Goal: Transaction & Acquisition: Obtain resource

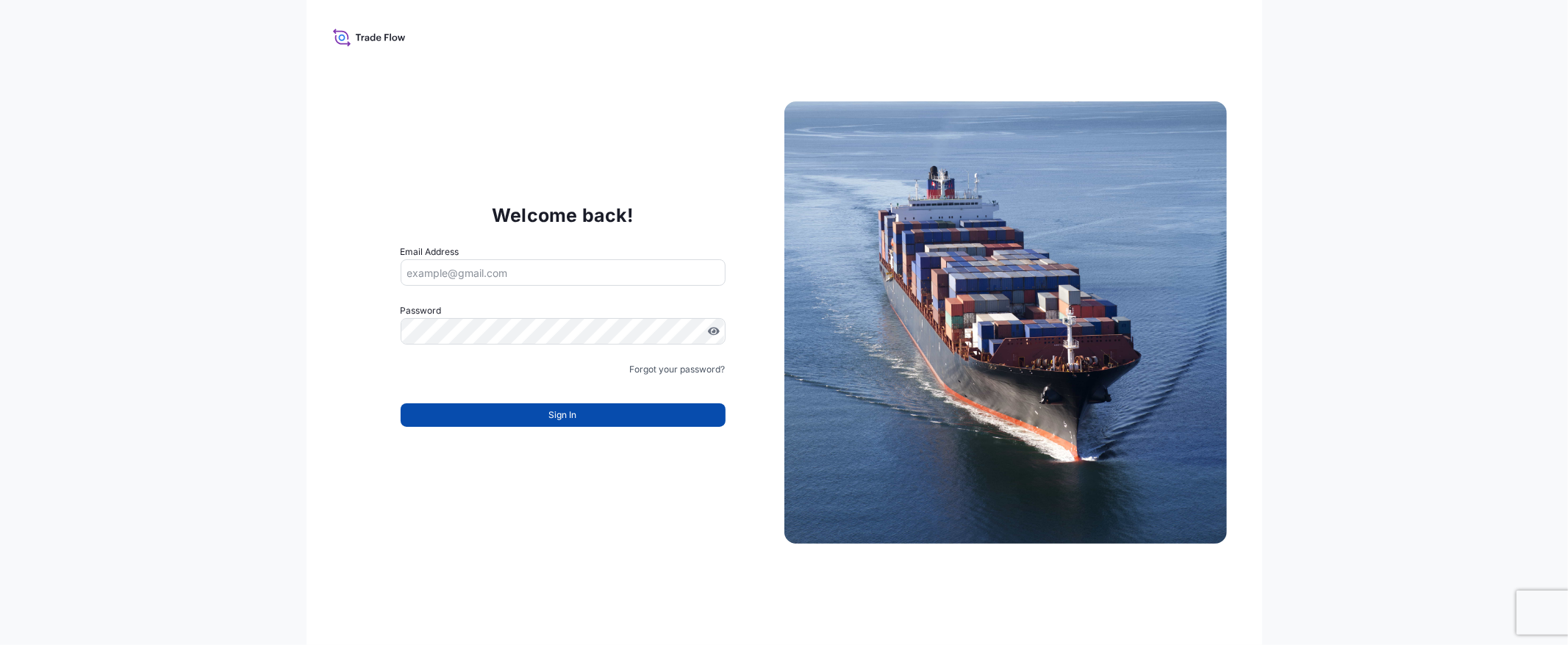
type input "[EMAIL_ADDRESS][DOMAIN_NAME]"
click at [546, 413] on button "Sign In" at bounding box center [563, 415] width 325 height 23
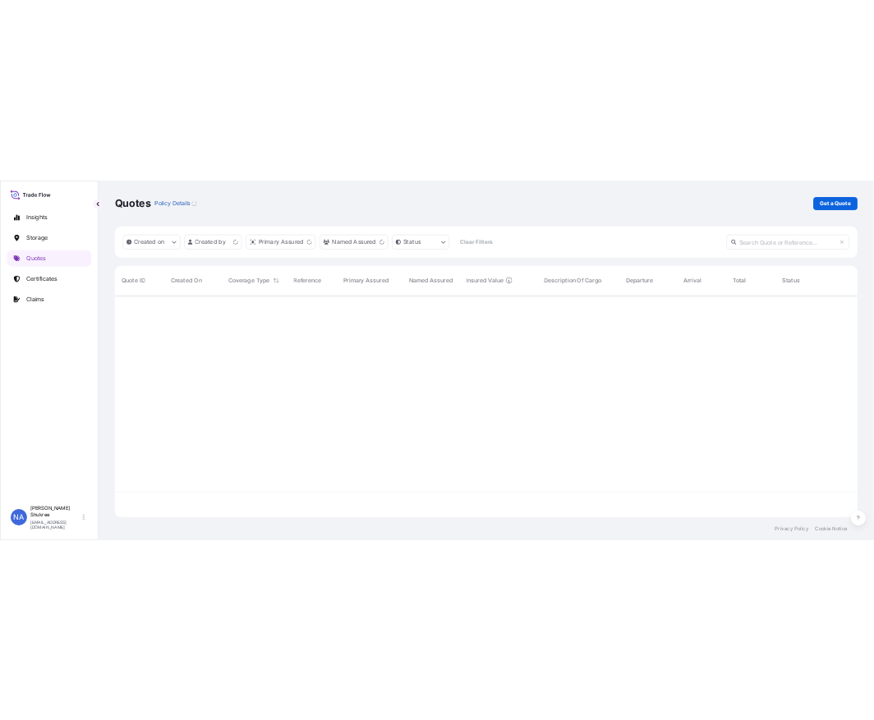
scroll to position [441, 1475]
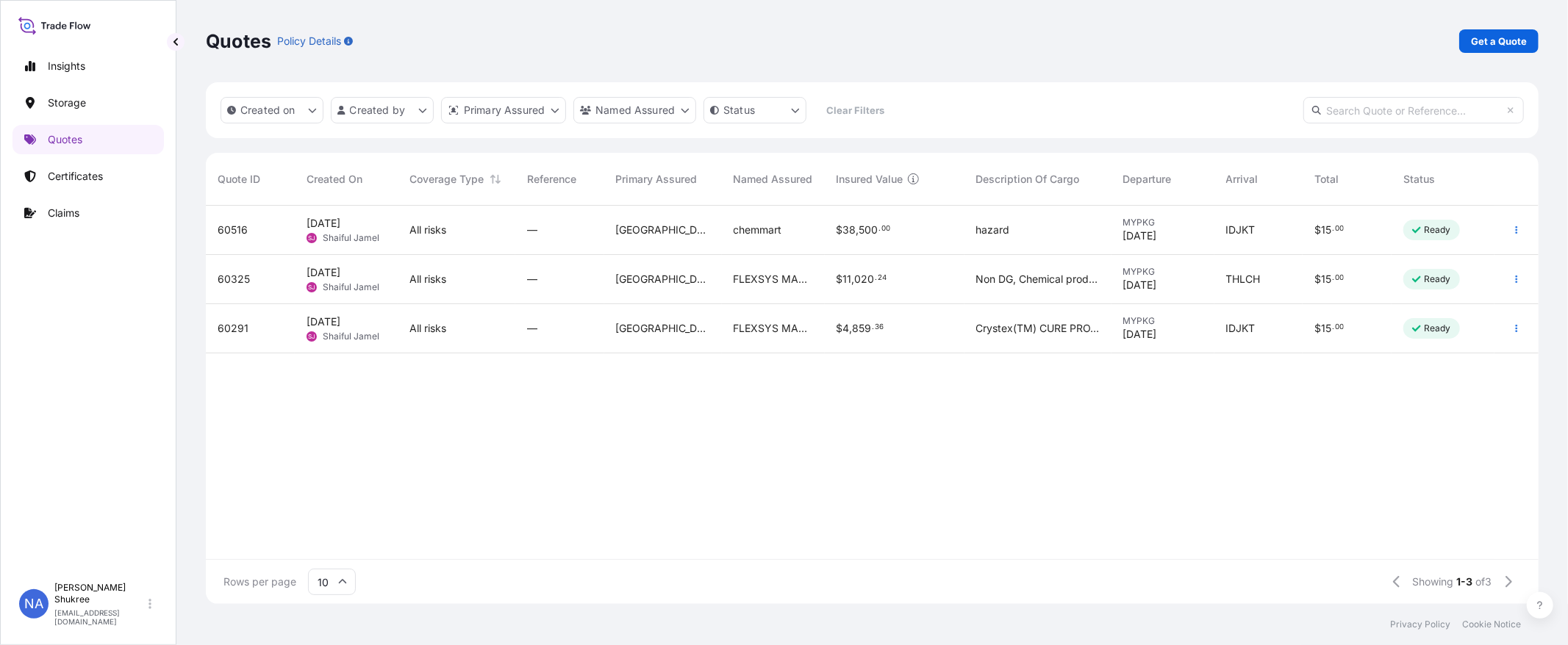
click at [1503, 60] on div "Quotes Policy Details Get a Quote" at bounding box center [872, 41] width 1333 height 82
click at [1508, 39] on p "Get a Quote" at bounding box center [1499, 41] width 55 height 14
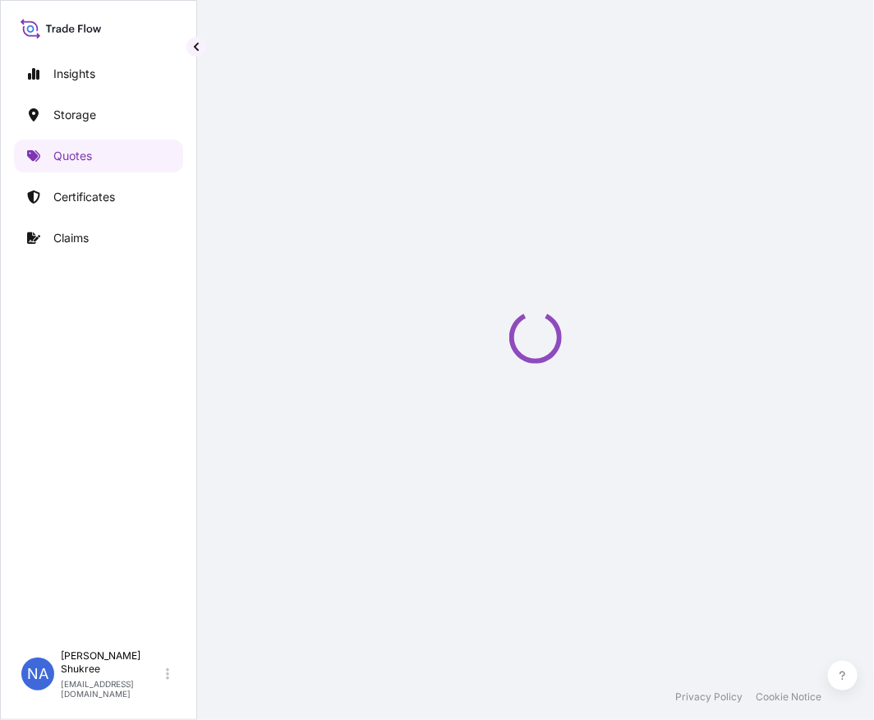
select select "Water"
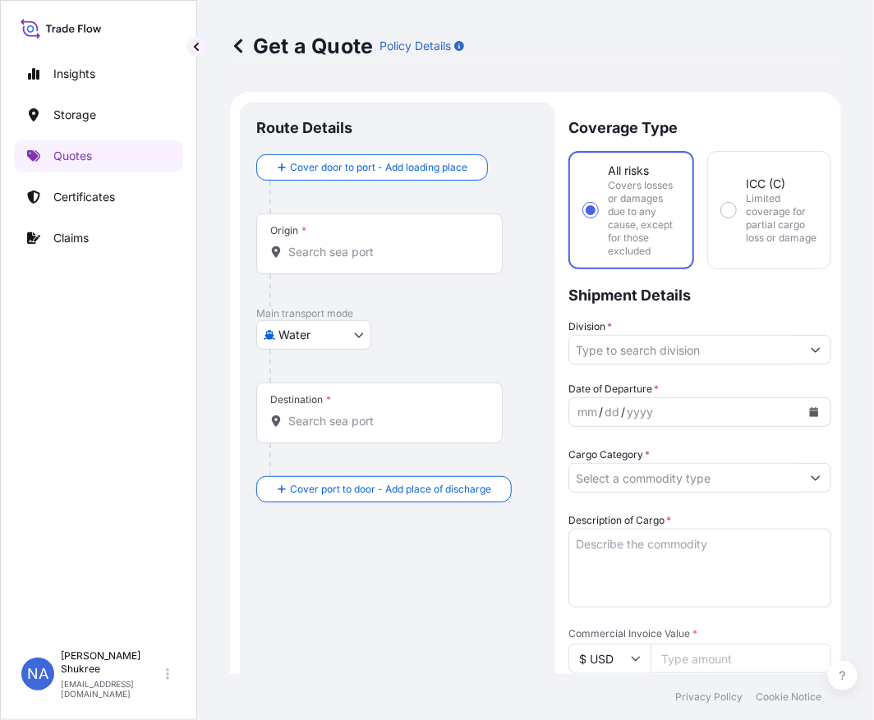
scroll to position [26, 0]
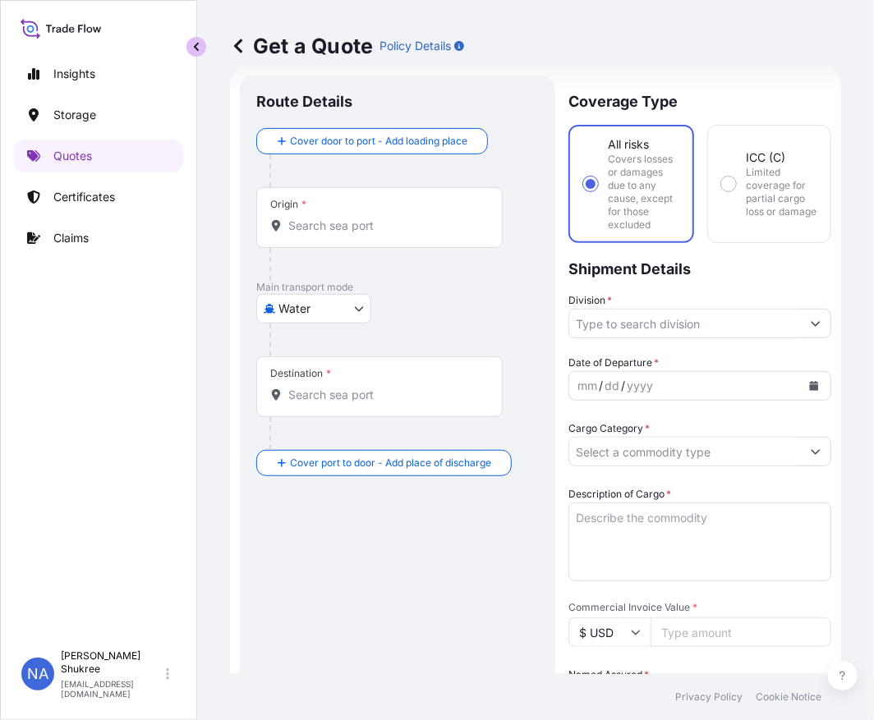
click at [200, 53] on button "button" at bounding box center [196, 47] width 20 height 20
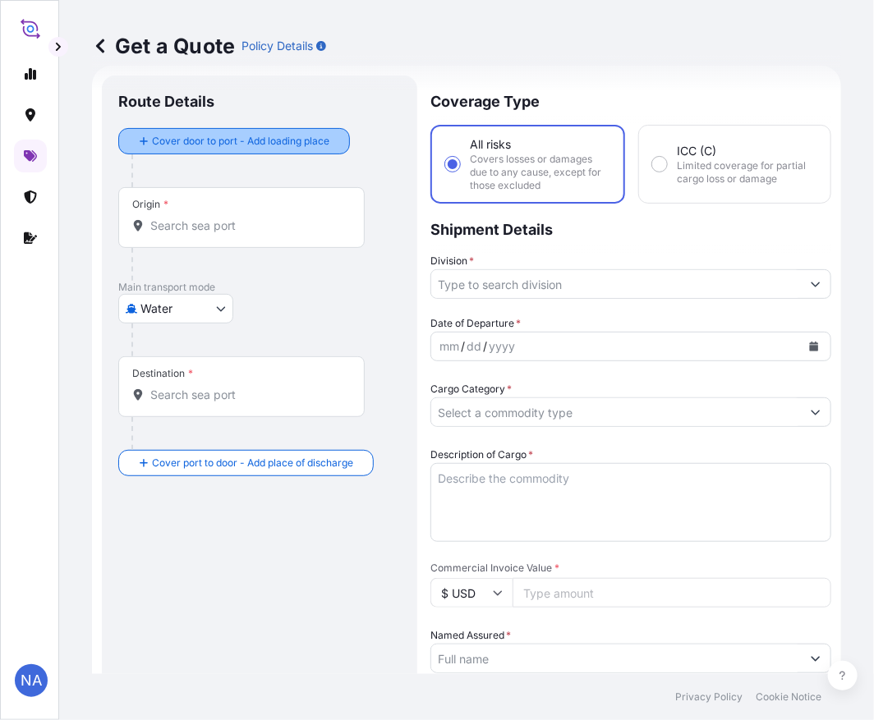
click at [186, 205] on div "Origin *" at bounding box center [241, 217] width 246 height 61
click at [186, 218] on input "Origin *" at bounding box center [247, 226] width 194 height 16
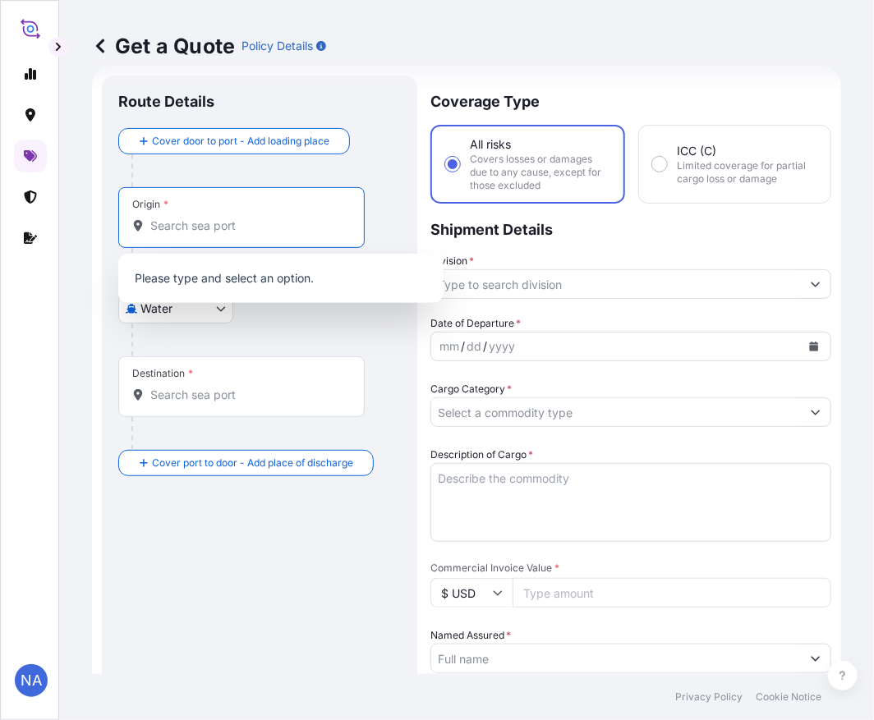
paste input "[GEOGRAPHIC_DATA], [GEOGRAPHIC_DATA]"
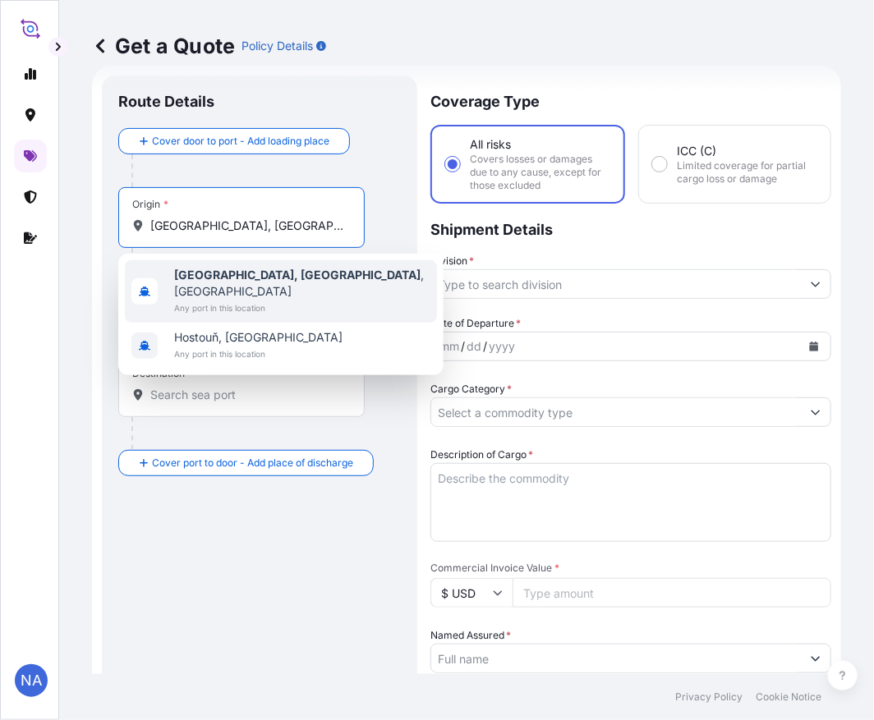
click at [257, 300] on span "Any port in this location" at bounding box center [302, 308] width 256 height 16
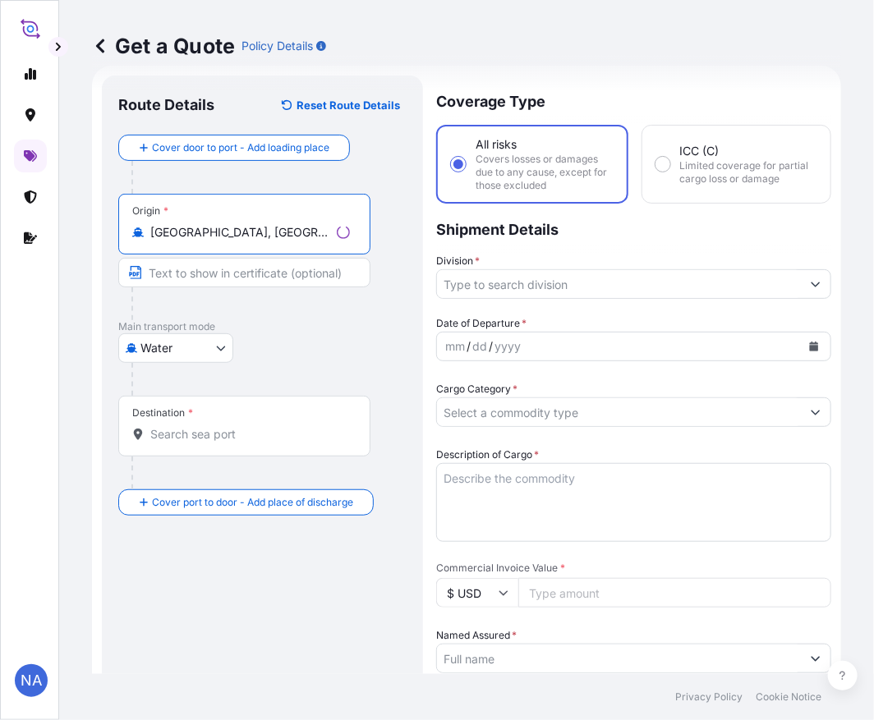
type input "[GEOGRAPHIC_DATA], [GEOGRAPHIC_DATA], [GEOGRAPHIC_DATA]"
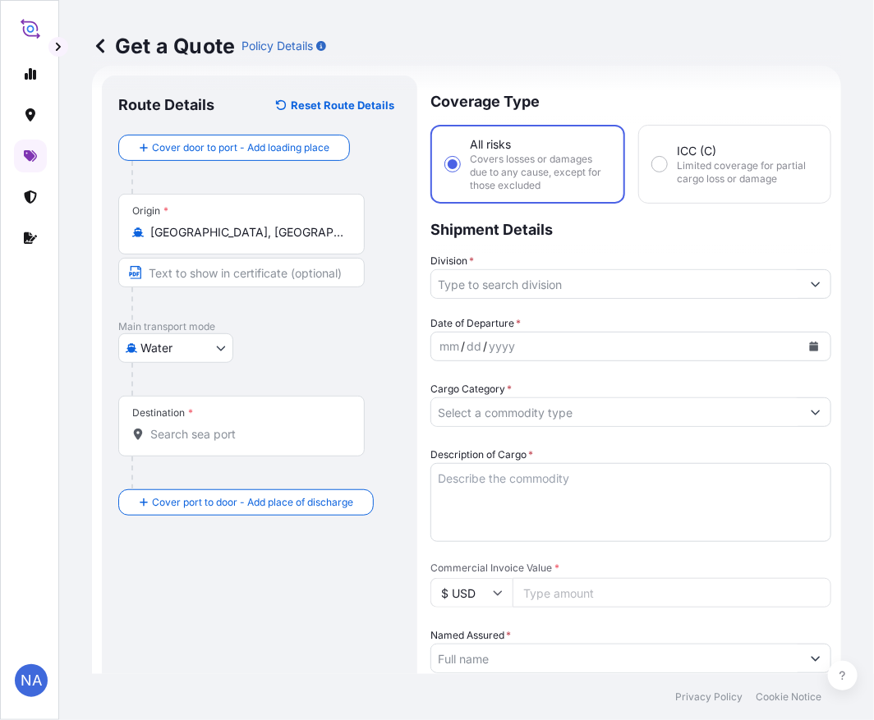
click at [226, 436] on input "Destination *" at bounding box center [247, 434] width 194 height 16
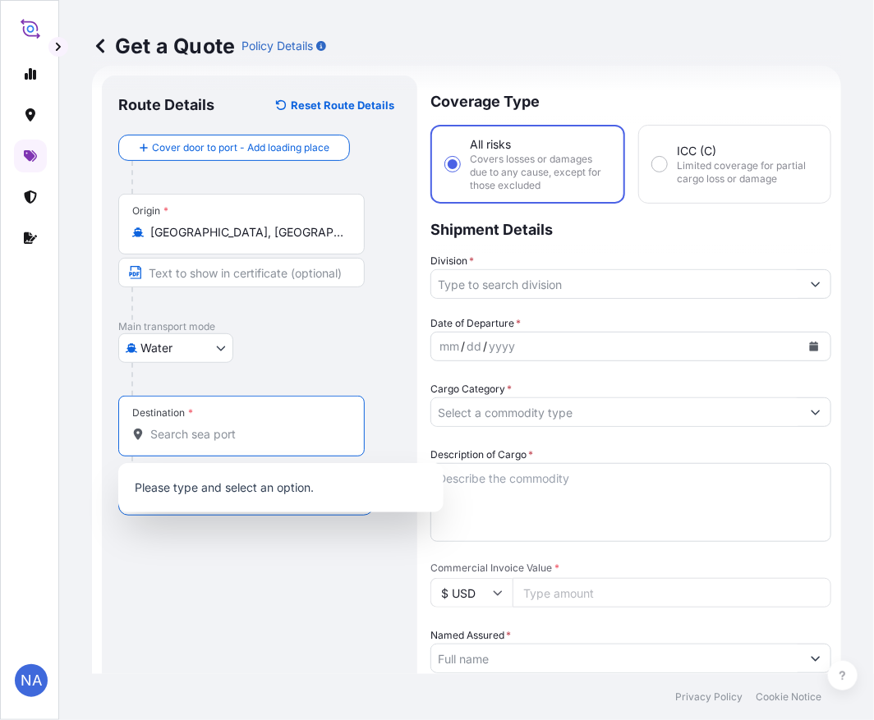
paste input "[GEOGRAPHIC_DATA], [GEOGRAPHIC_DATA]"
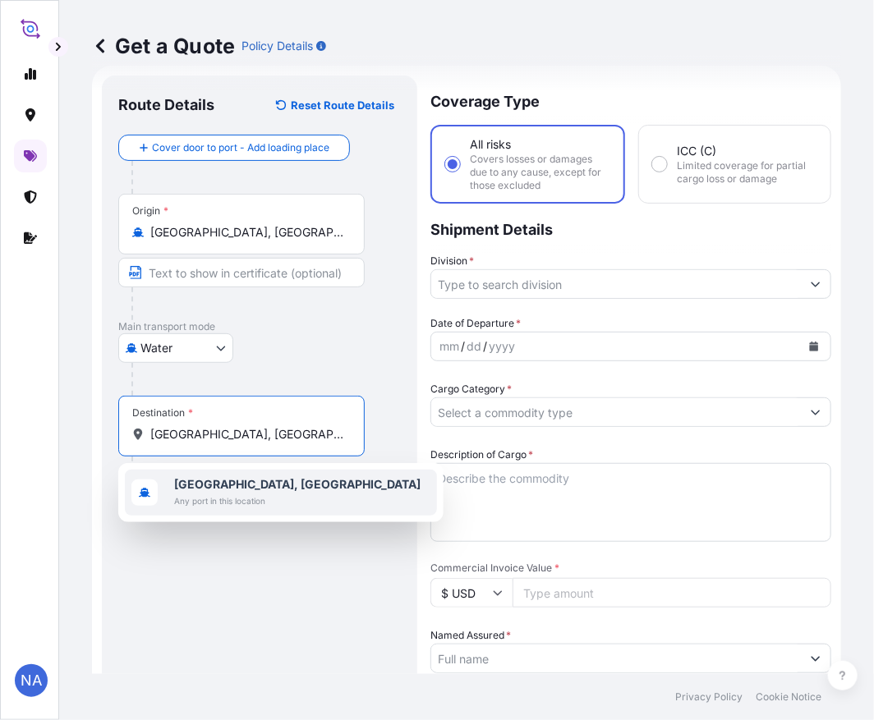
click at [239, 489] on b "[GEOGRAPHIC_DATA], [GEOGRAPHIC_DATA]" at bounding box center [297, 484] width 246 height 14
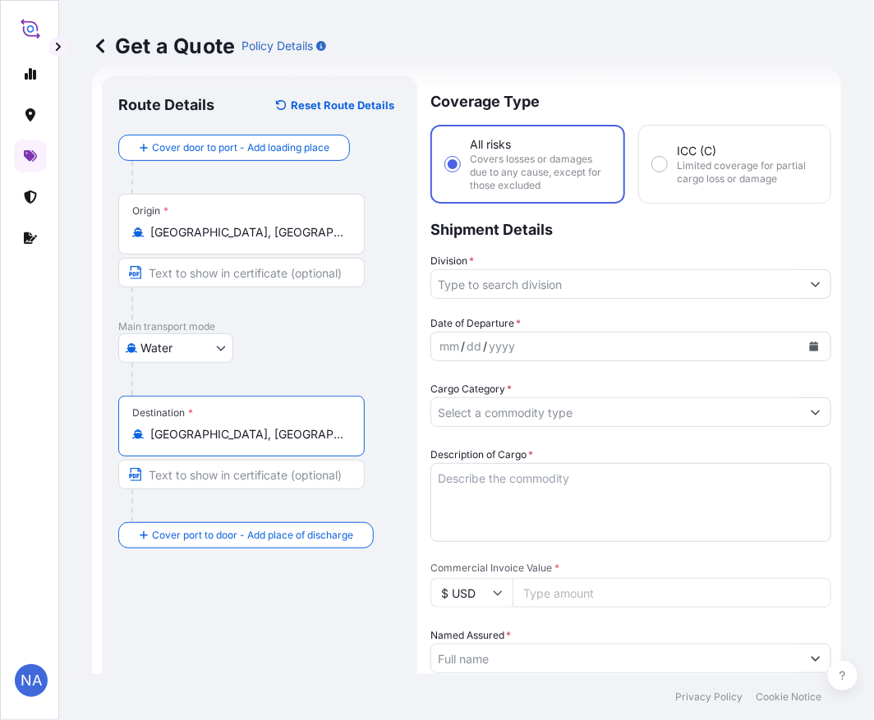
type input "[GEOGRAPHIC_DATA], [GEOGRAPHIC_DATA]"
click at [587, 280] on input "Division *" at bounding box center [616, 284] width 370 height 30
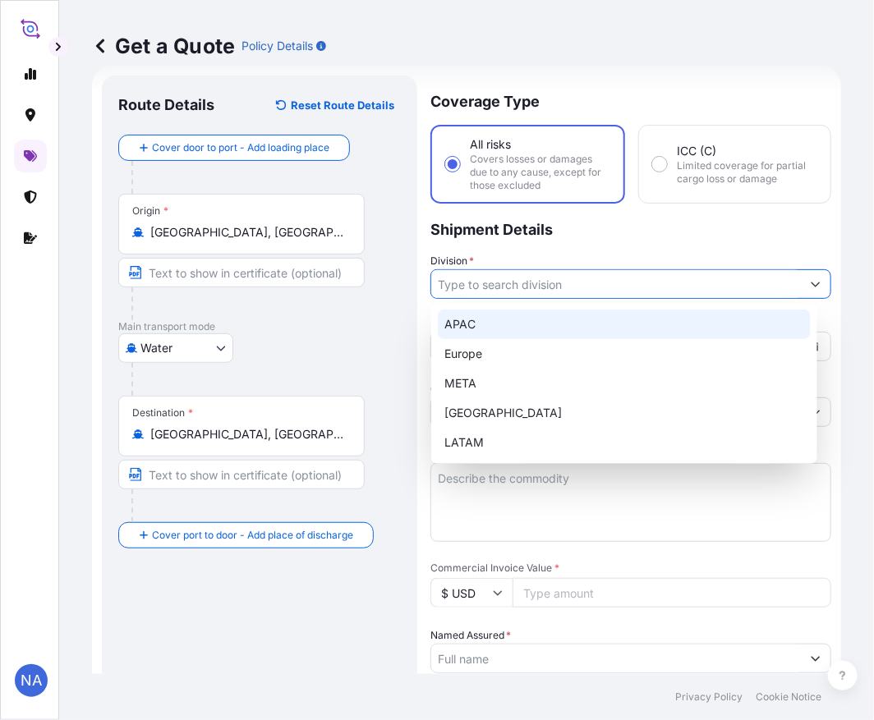
click at [493, 319] on div "APAC" at bounding box center [624, 325] width 373 height 30
type input "APAC"
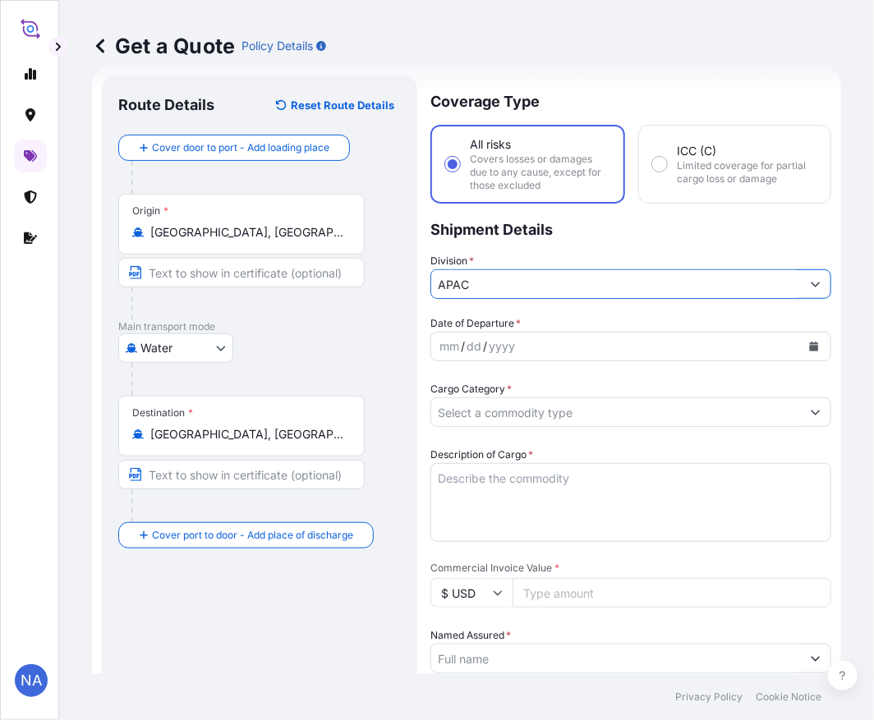
click at [676, 220] on p "Shipment Details" at bounding box center [630, 228] width 401 height 49
click at [809, 345] on icon "Calendar" at bounding box center [814, 347] width 10 height 10
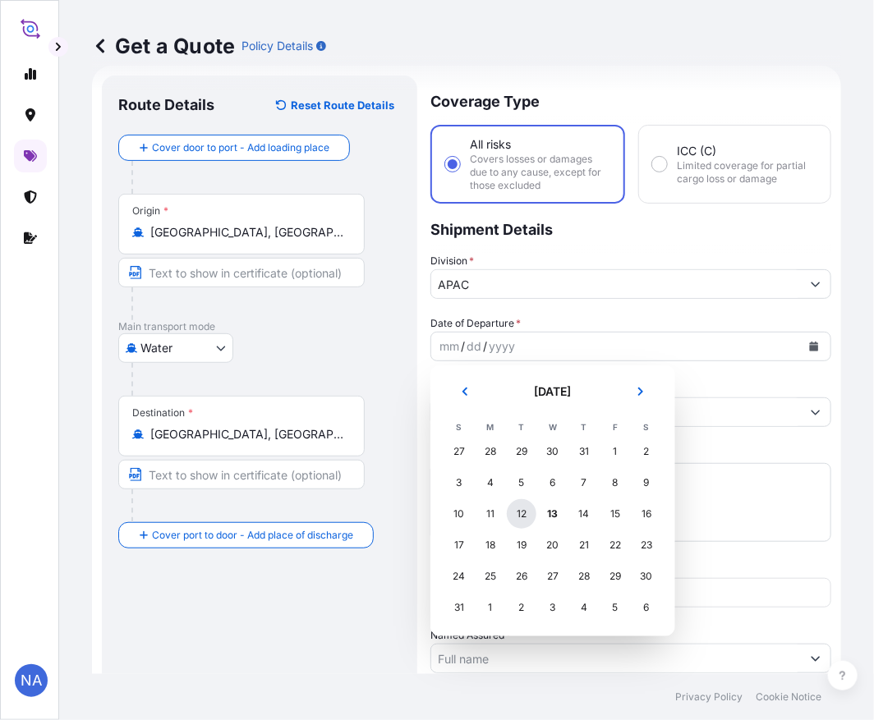
click at [529, 510] on div "12" at bounding box center [522, 514] width 30 height 30
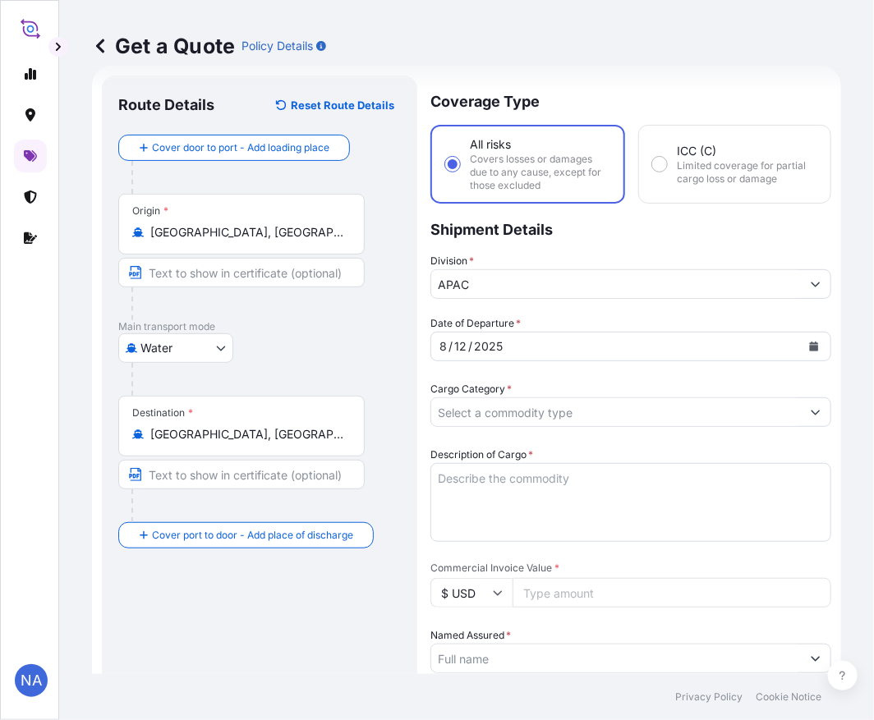
click at [522, 315] on div "Date of Departure * [DATE]" at bounding box center [630, 338] width 401 height 46
click at [801, 408] on button "Show suggestions" at bounding box center [816, 413] width 30 height 30
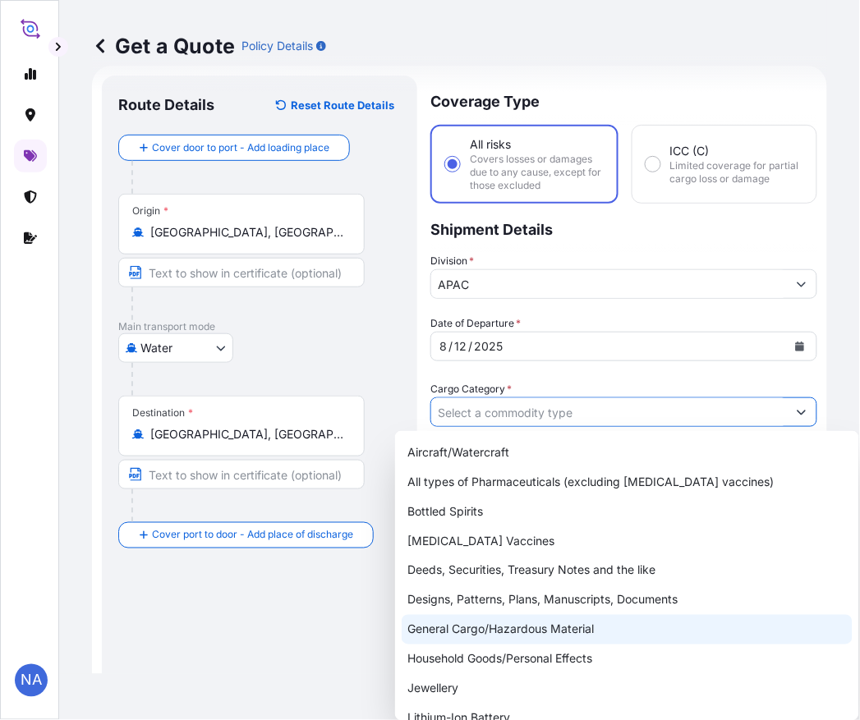
click at [472, 630] on div "General Cargo/Hazardous Material" at bounding box center [627, 630] width 451 height 30
type input "General Cargo/Hazardous Material"
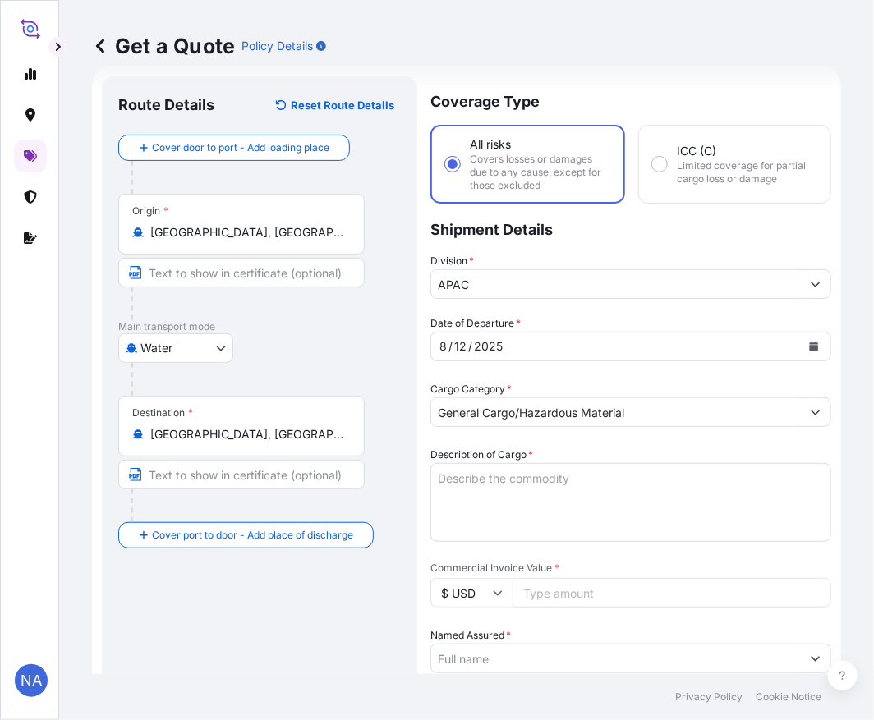
click at [524, 368] on div "Date of Departure * [DATE] Cargo Category * General Cargo/Hazardous Material De…" at bounding box center [630, 701] width 401 height 772
click at [536, 505] on textarea "Description of Cargo *" at bounding box center [630, 502] width 401 height 79
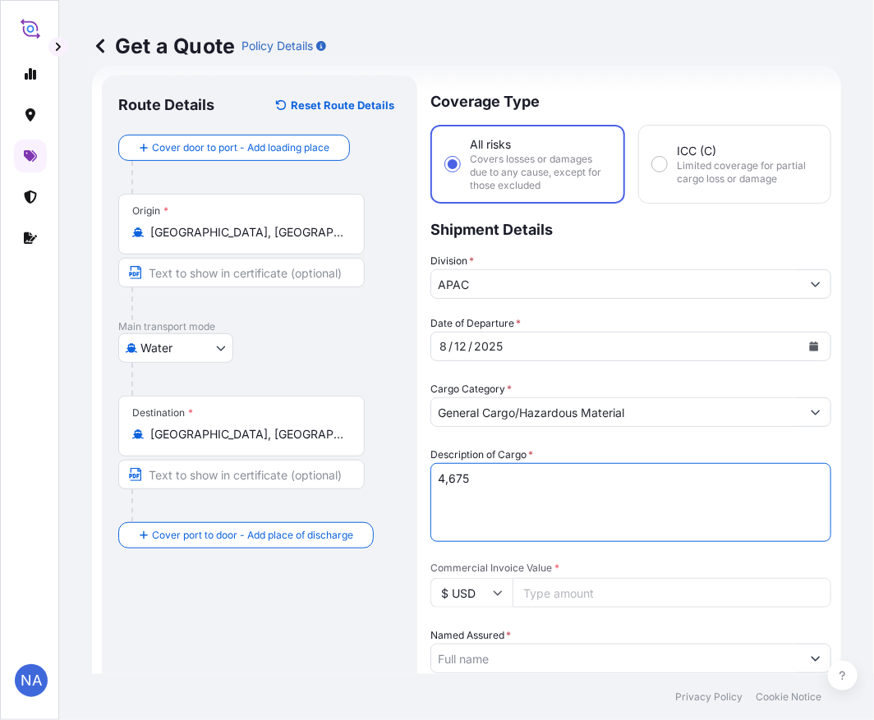
paste textarea "BAGS LOADED INTO 5 40' CONTAINER(S) LH735200, BG25HT-IC"
type textarea "4,675 BAGS LOADED INTO 5 40' CONTAINER(S) LH735200, BG25HT-IC"
click at [584, 450] on div "Description of Cargo * 4,675 BAGS LOADED INTO 5 40' CONTAINER(S) LH735200, BG25…" at bounding box center [630, 494] width 401 height 95
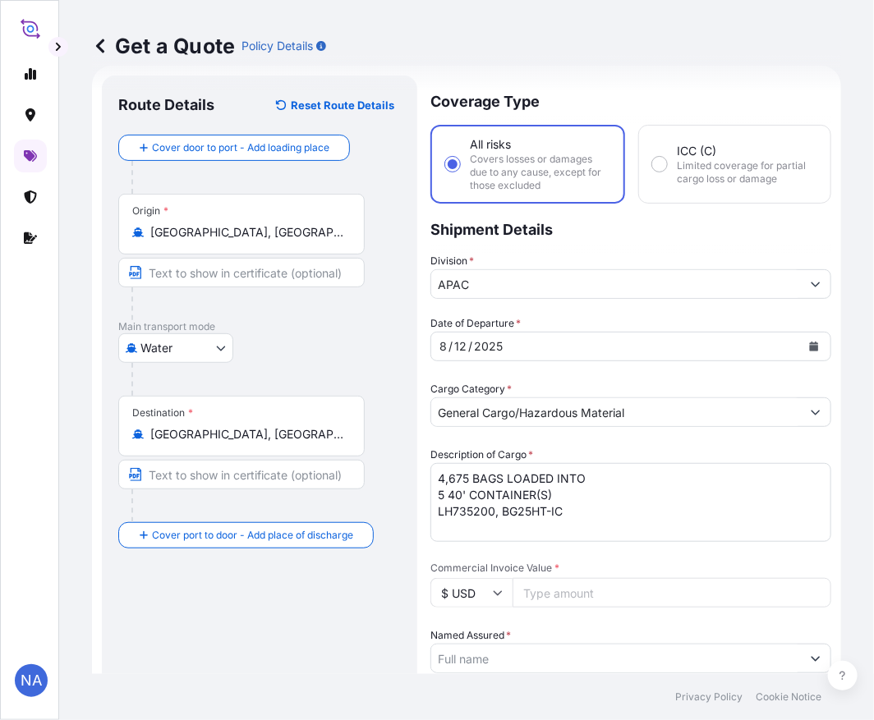
click at [584, 450] on div "Description of Cargo * 4,675 BAGS LOADED INTO 5 40' CONTAINER(S) LH735200, BG25…" at bounding box center [630, 494] width 401 height 95
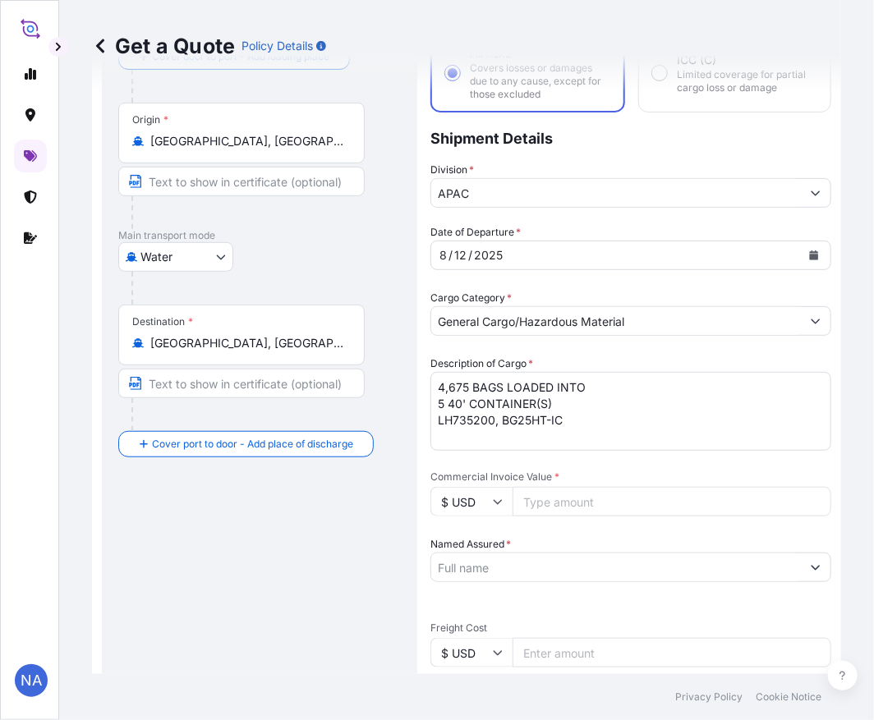
click at [549, 497] on input "Commercial Invoice Value *" at bounding box center [672, 502] width 319 height 30
paste input "91375"
type input "91375"
click at [548, 471] on span "Commercial Invoice Value *" at bounding box center [630, 477] width 401 height 13
click at [548, 487] on input "91375" at bounding box center [672, 502] width 319 height 30
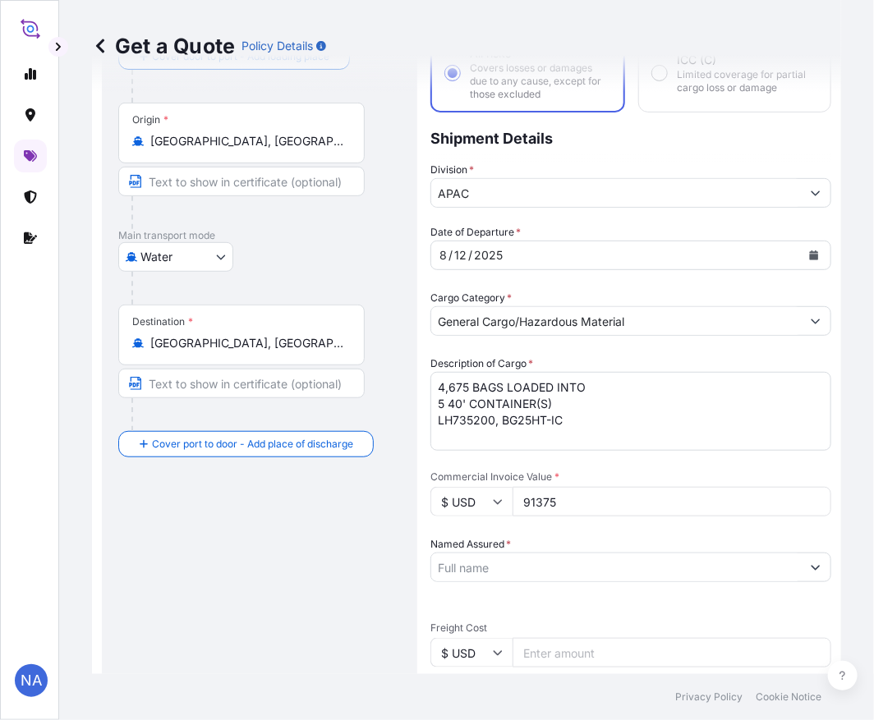
click at [481, 575] on input "Named Assured *" at bounding box center [616, 568] width 370 height 30
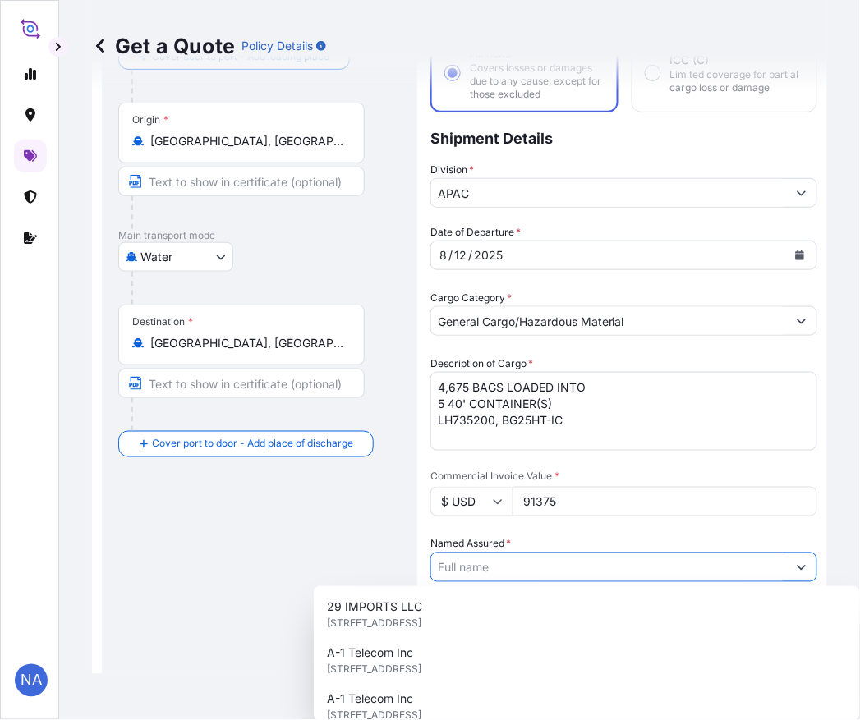
paste input "EQUISTAR CHEMICALS, LP"
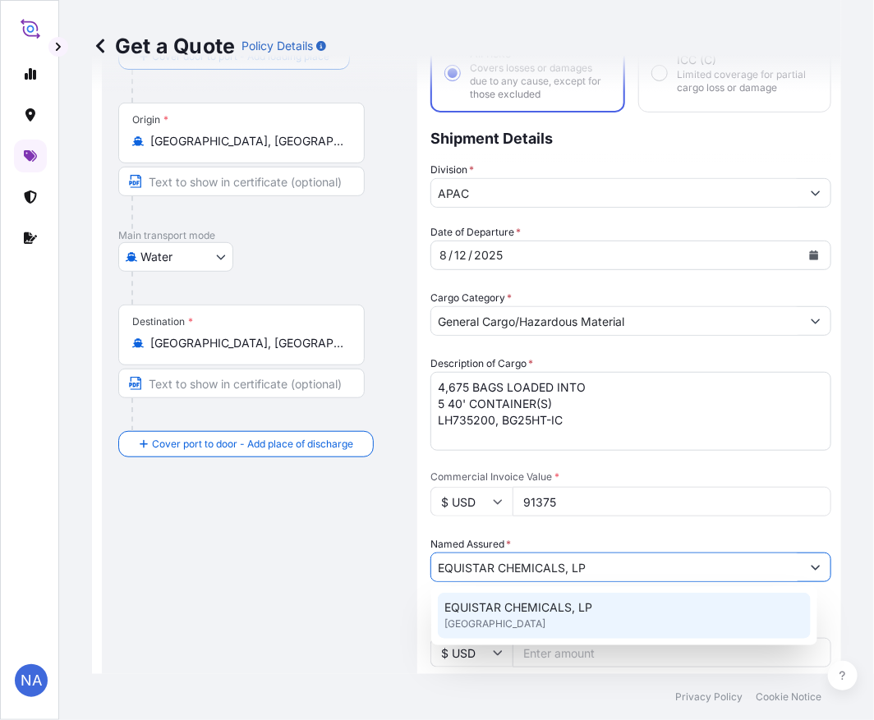
click at [482, 621] on span "[GEOGRAPHIC_DATA]" at bounding box center [494, 624] width 101 height 16
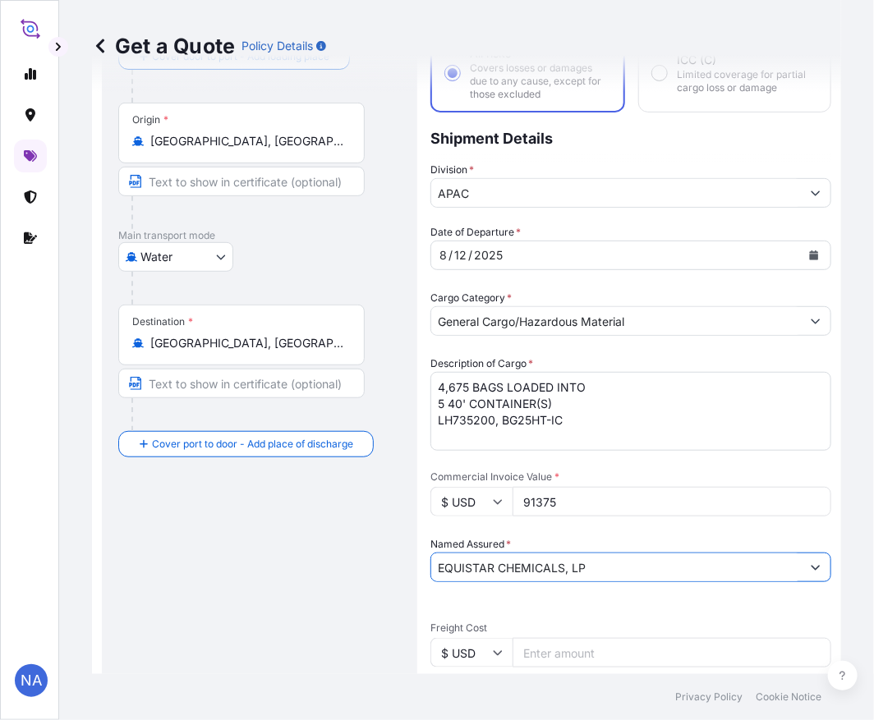
type input "EQUISTAR CHEMICALS, LP"
click at [575, 537] on div "Named Assured * EQUISTAR CHEMICALS, LP" at bounding box center [630, 559] width 401 height 46
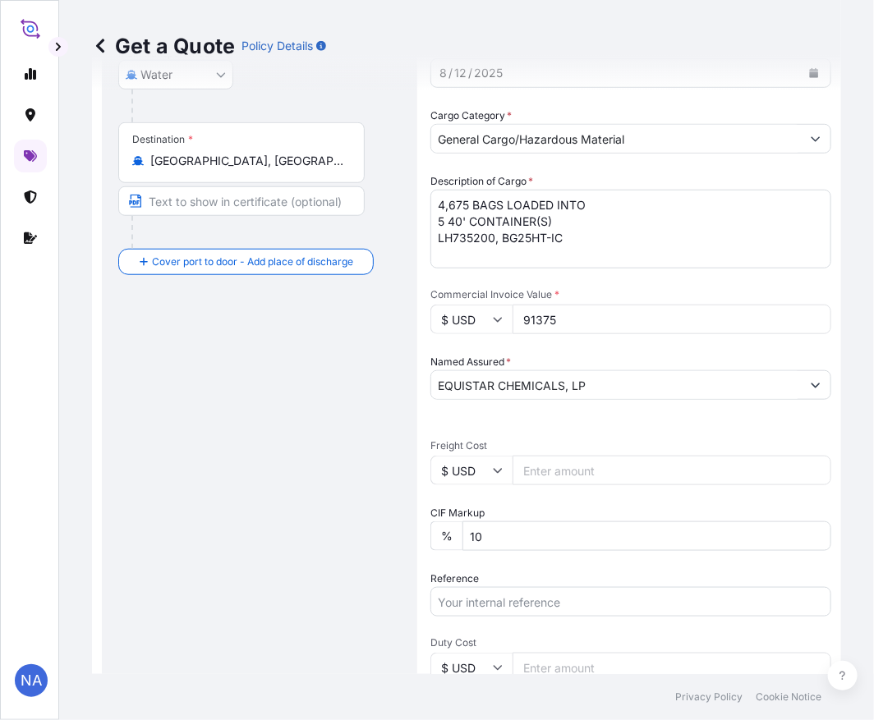
scroll to position [391, 0]
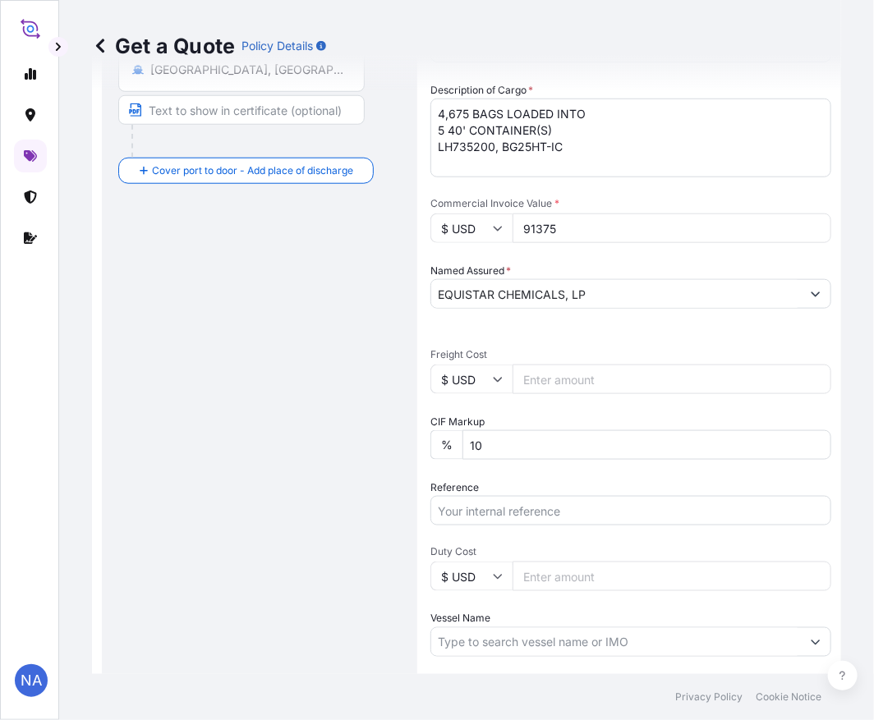
click at [513, 501] on input "Reference" at bounding box center [630, 511] width 401 height 30
paste input "10420836533"
click at [563, 507] on input "10420836533 /" at bounding box center [630, 511] width 401 height 30
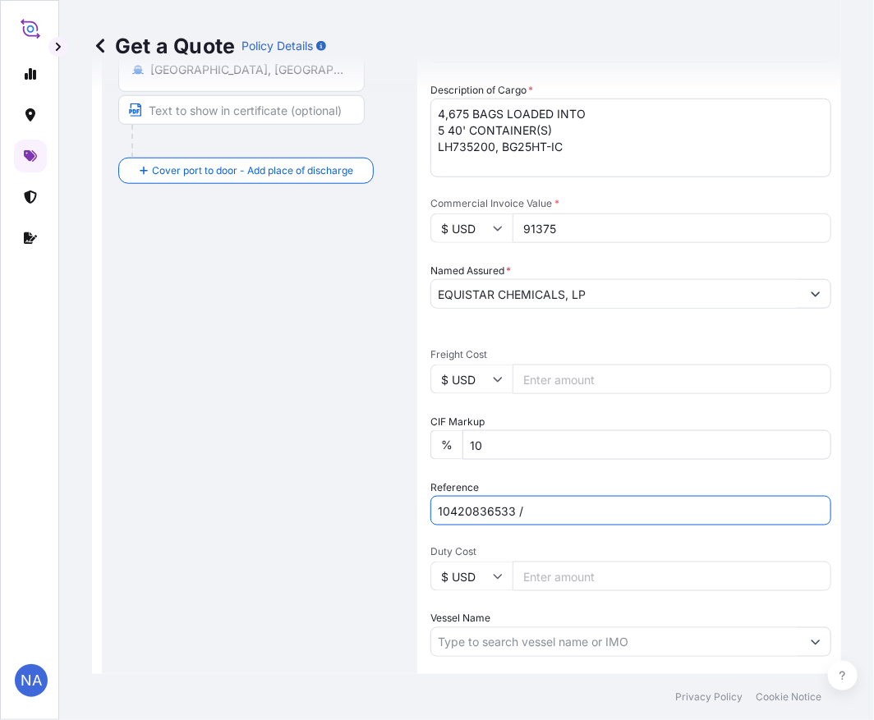
paste input "5013145895"
type input "10420836533 / 5013145895"
click at [560, 480] on div "Reference 10420836533 / 5013145895" at bounding box center [630, 503] width 401 height 46
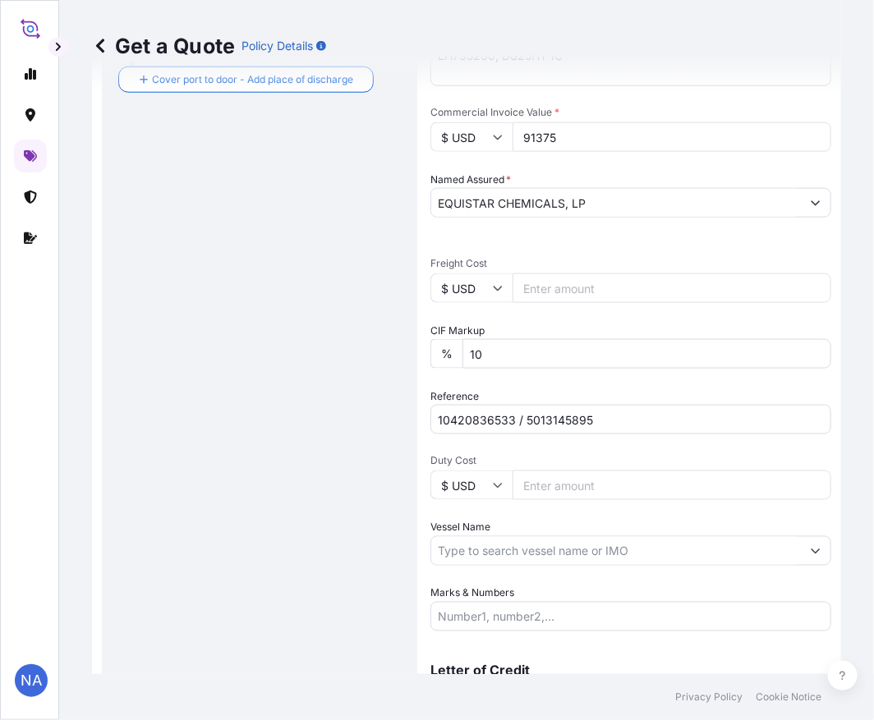
scroll to position [569, 0]
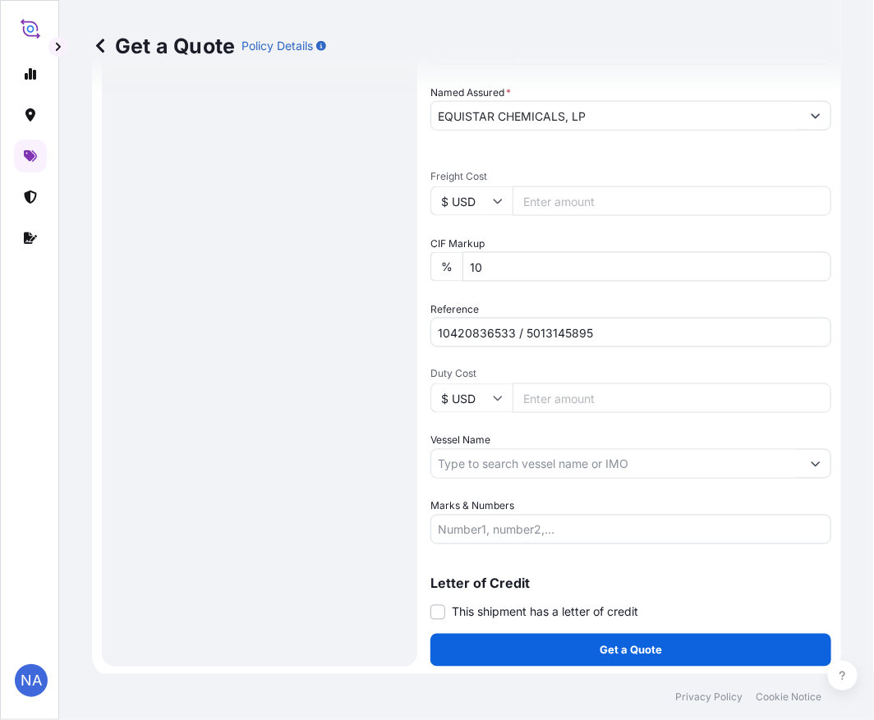
click at [503, 460] on input "Vessel Name" at bounding box center [616, 464] width 370 height 30
paste input "MSC EVEREST VIII"
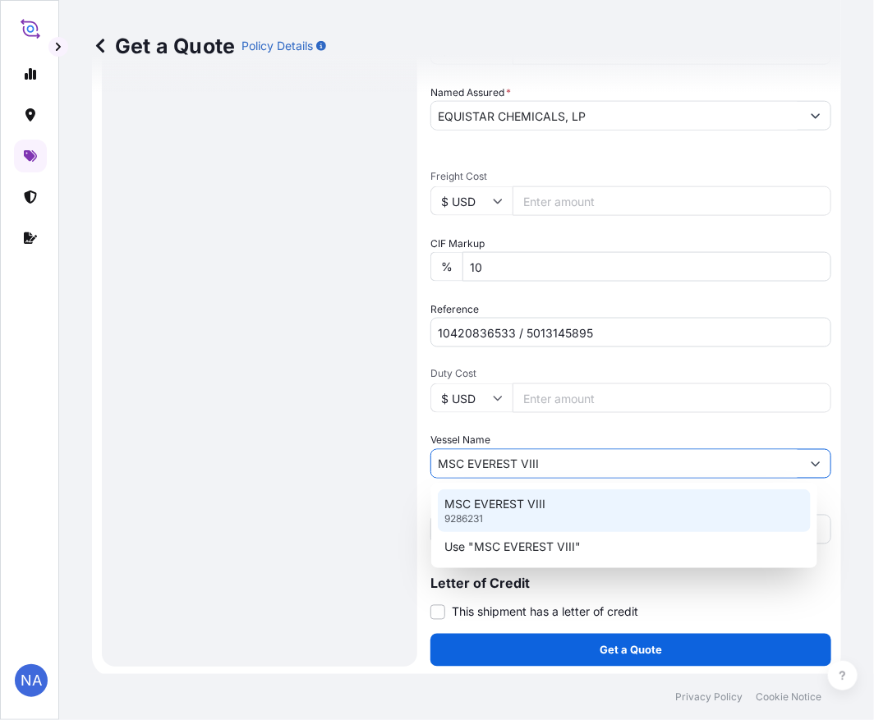
click at [499, 514] on div "MSC EVEREST VIII 9286231" at bounding box center [624, 511] width 373 height 43
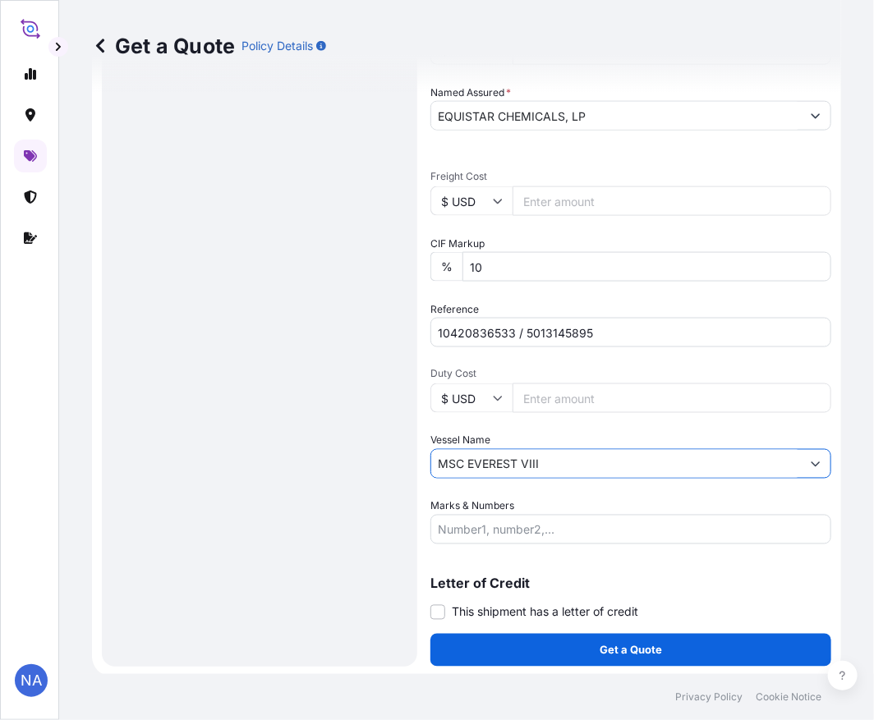
type input "MSC EVEREST VIII"
click at [368, 452] on div "Route Details Reset Route Details Cover door to port - Add loading place Place …" at bounding box center [259, 100] width 283 height 1102
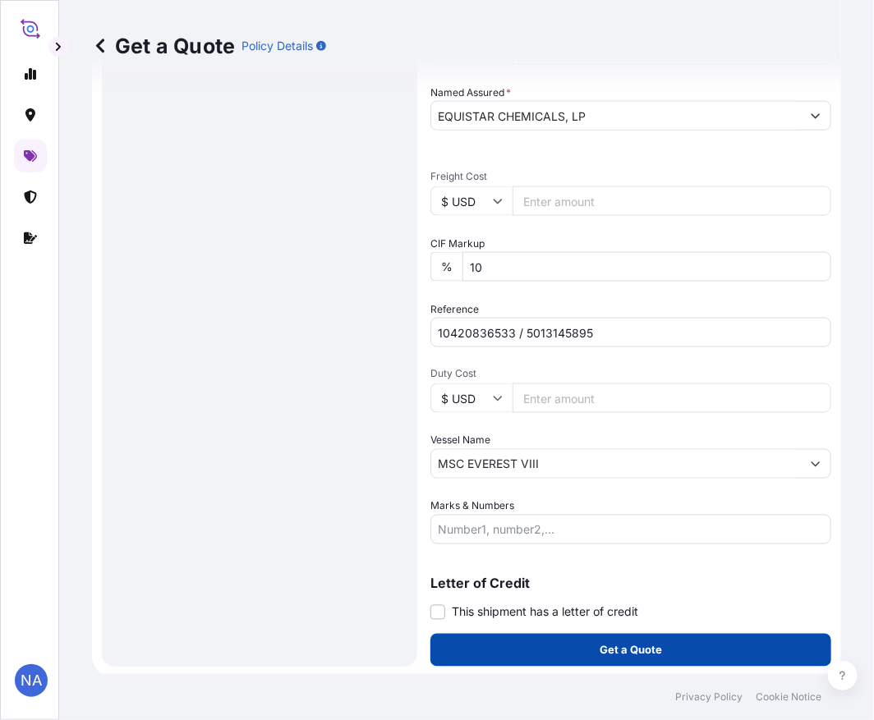
click at [483, 641] on button "Get a Quote" at bounding box center [630, 650] width 401 height 33
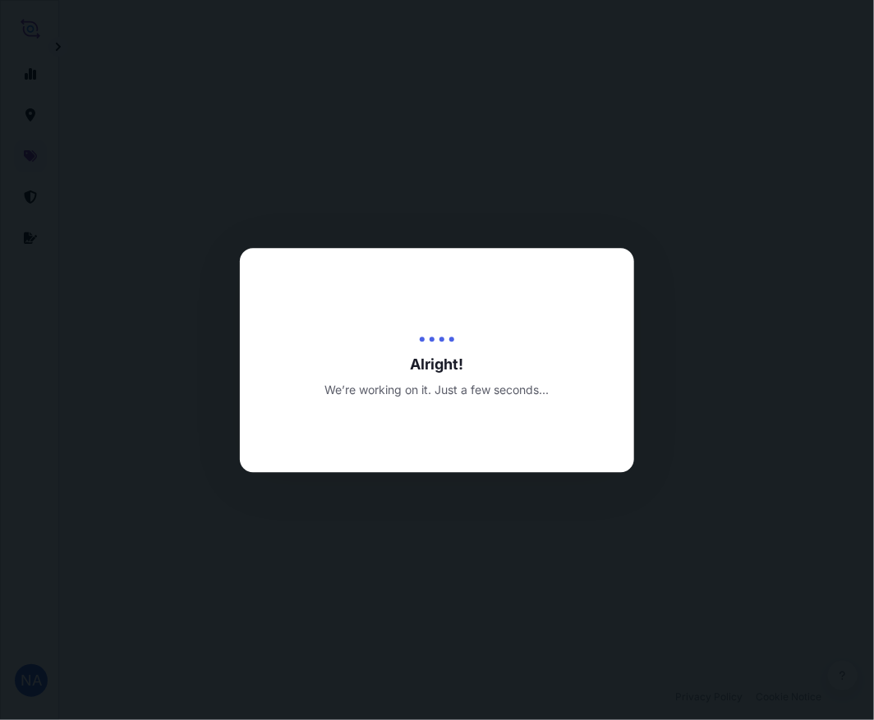
select select "Water"
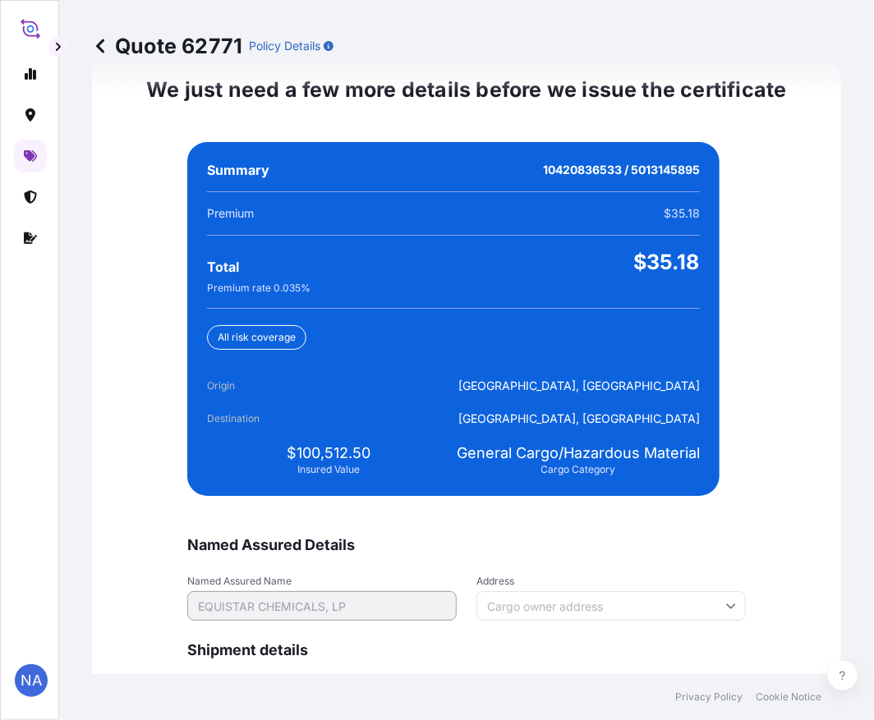
scroll to position [3862, 0]
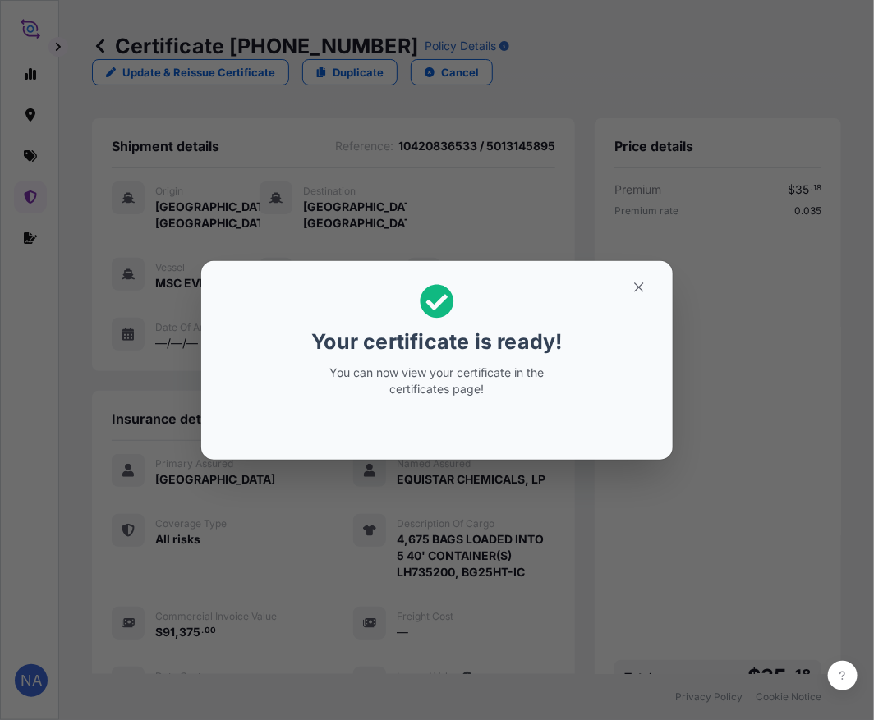
click at [544, 508] on div "Your certificate is ready! You can now view your certificate in the certificate…" at bounding box center [437, 360] width 874 height 721
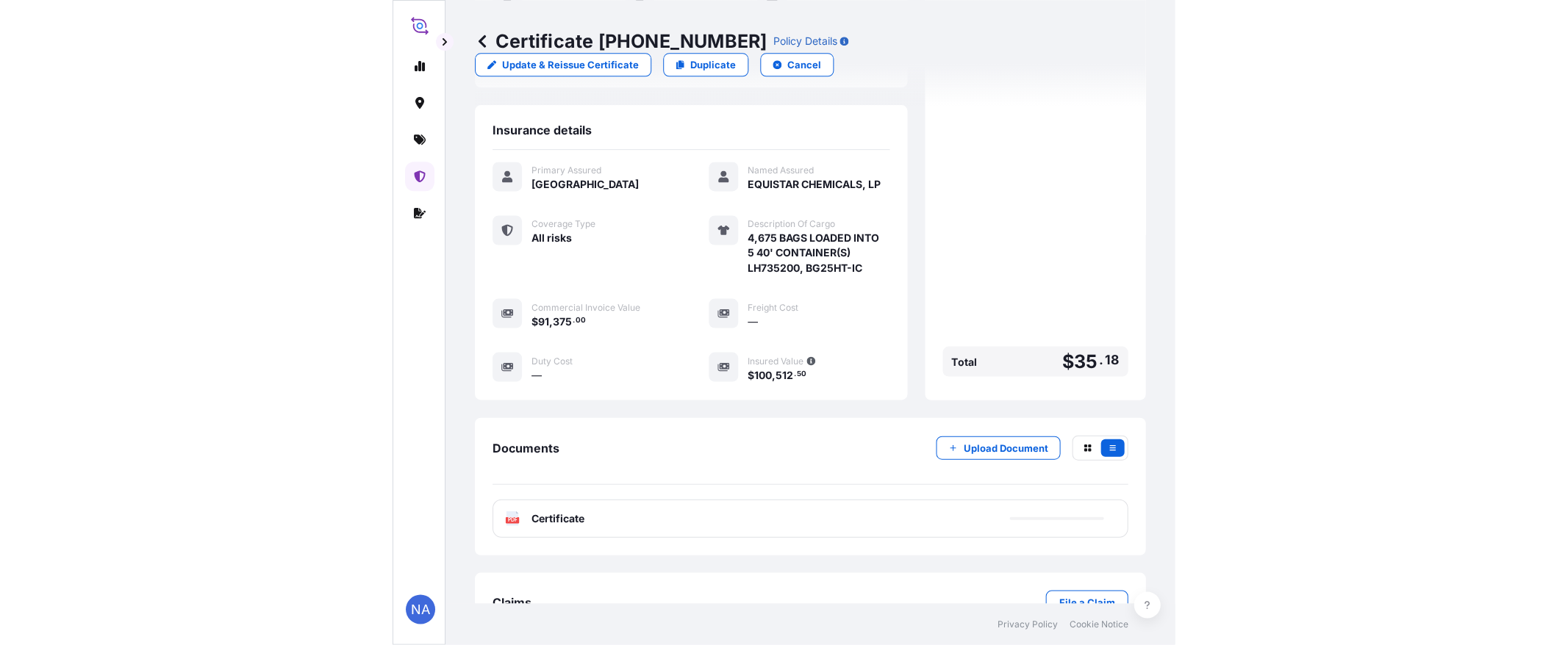
scroll to position [305, 0]
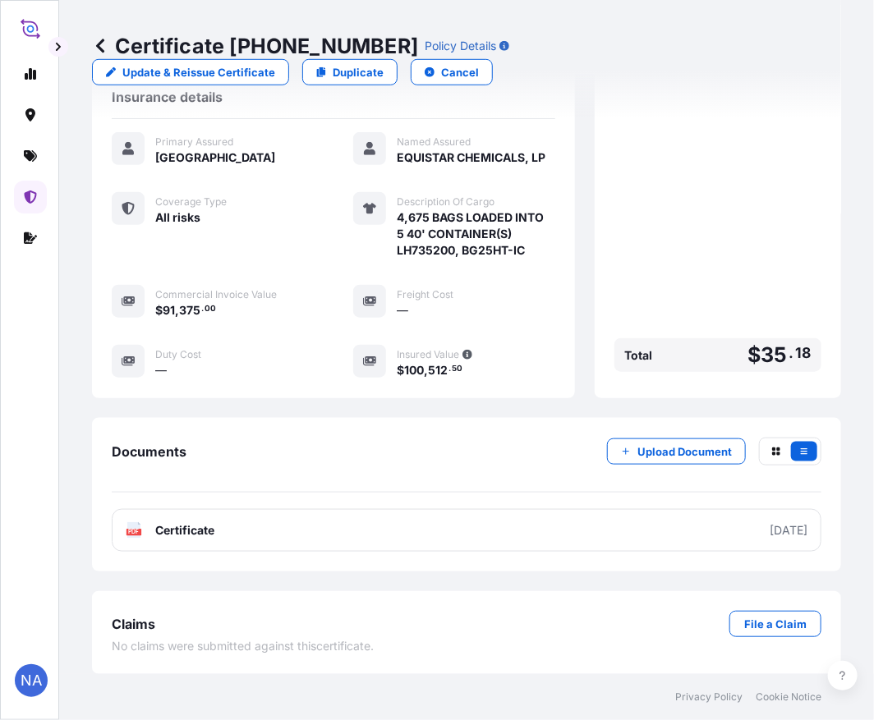
click at [522, 536] on link "PDF Certificate [DATE]" at bounding box center [467, 530] width 710 height 43
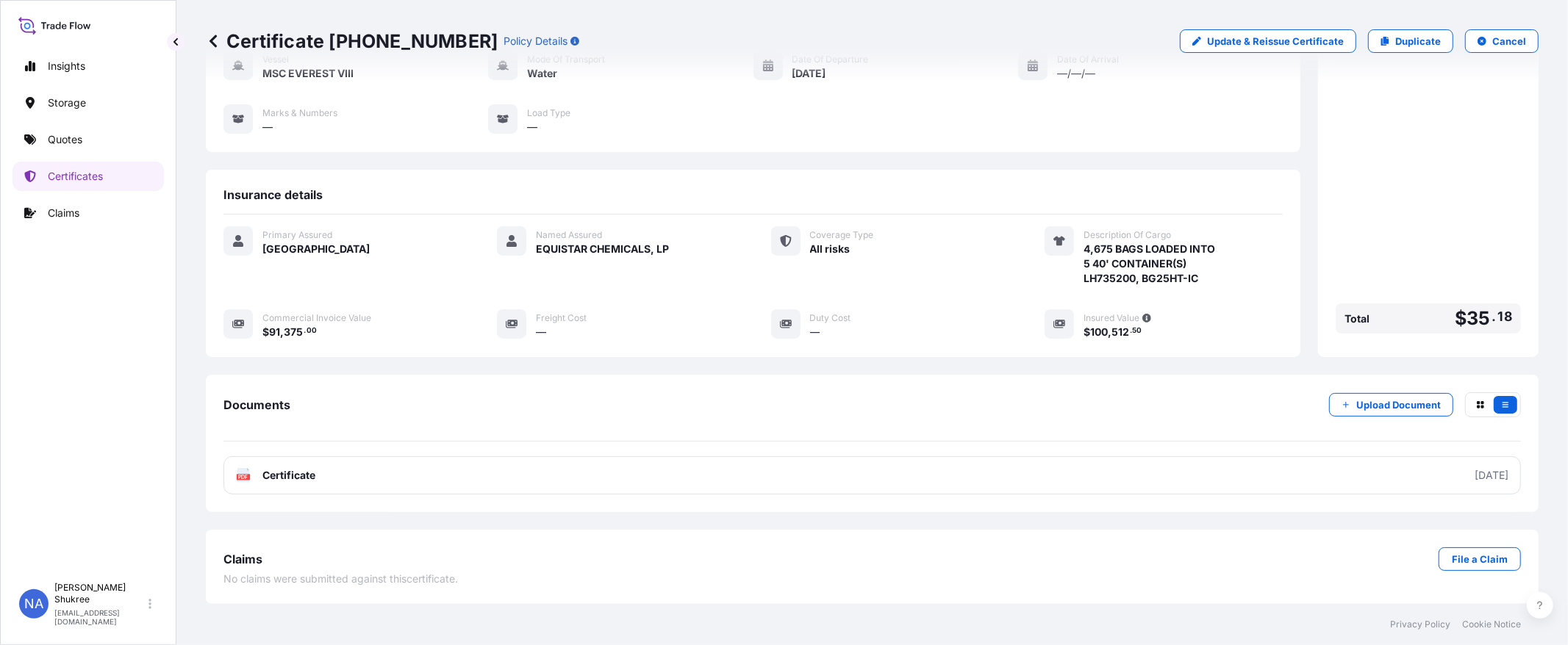
scroll to position [142, 0]
